Goal: Task Accomplishment & Management: Complete application form

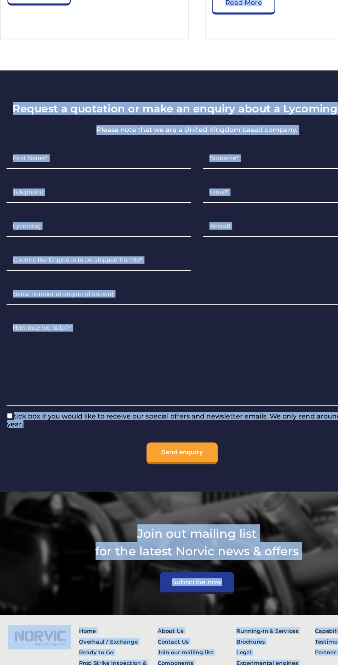
scroll to position [5069, 0]
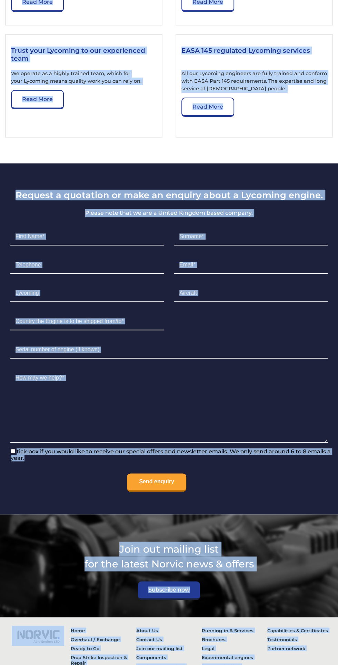
click at [179, 470] on section "Request a quotation or make an enquiry about a Lycoming engine. Please note tha…" at bounding box center [169, 338] width 338 height 351
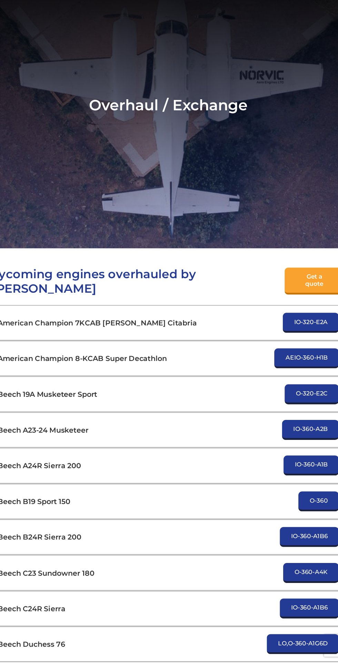
scroll to position [48, 0]
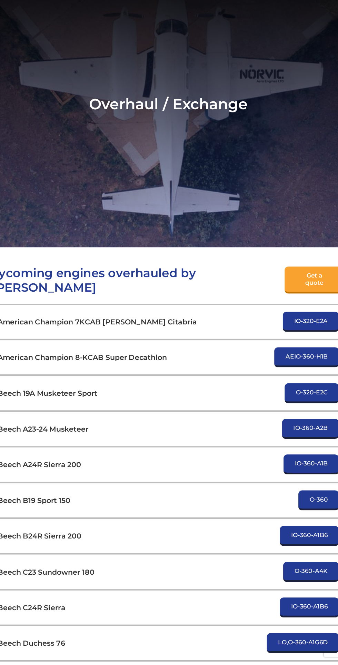
click at [12, 76] on section "Overhaul / Exchange" at bounding box center [169, 146] width 338 height 266
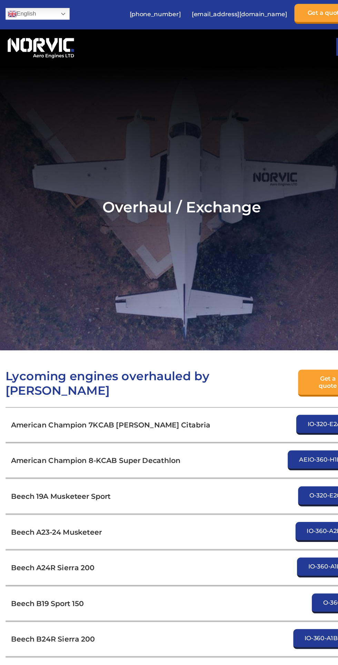
scroll to position [0, 0]
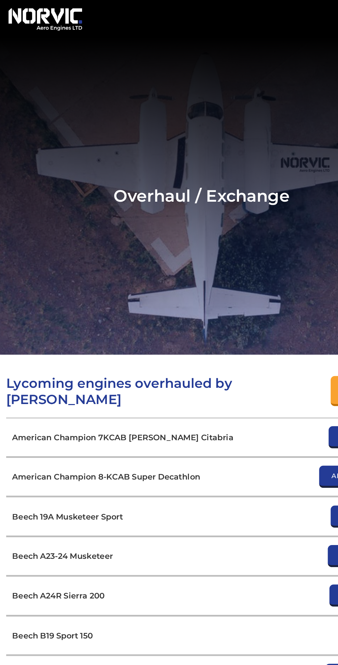
click at [185, 119] on section "Overhaul / Exchange" at bounding box center [169, 194] width 338 height 266
